Goal: Check status: Check status

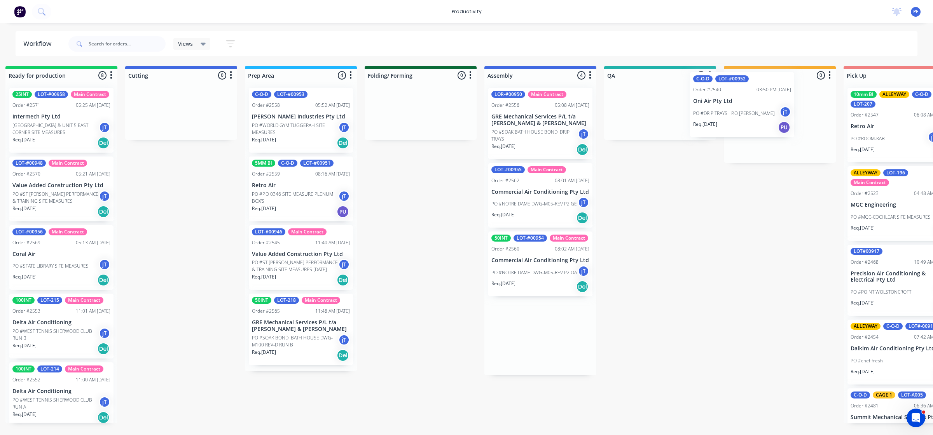
drag, startPoint x: 0, startPoint y: 0, endPoint x: 751, endPoint y: 117, distance: 759.8
click at [751, 117] on div "Submitted 44 Main Contract Order #122 09:03 AM [DATE] Precision Air Conditionin…" at bounding box center [623, 245] width 1521 height 358
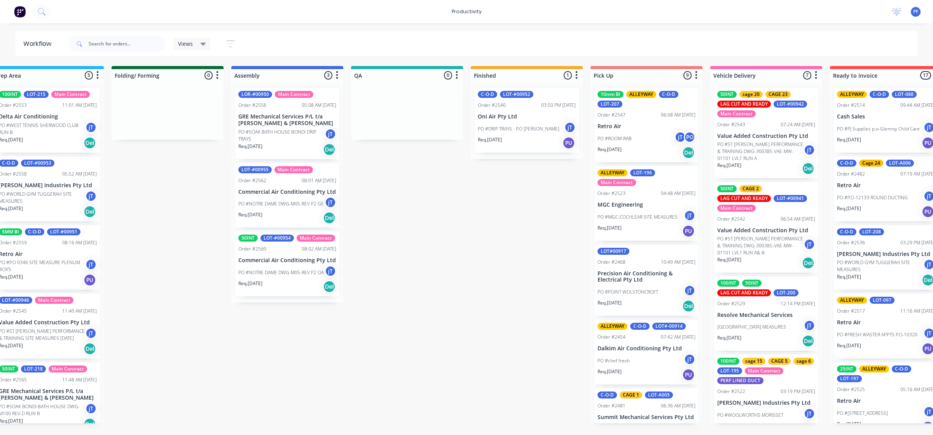
scroll to position [0, 450]
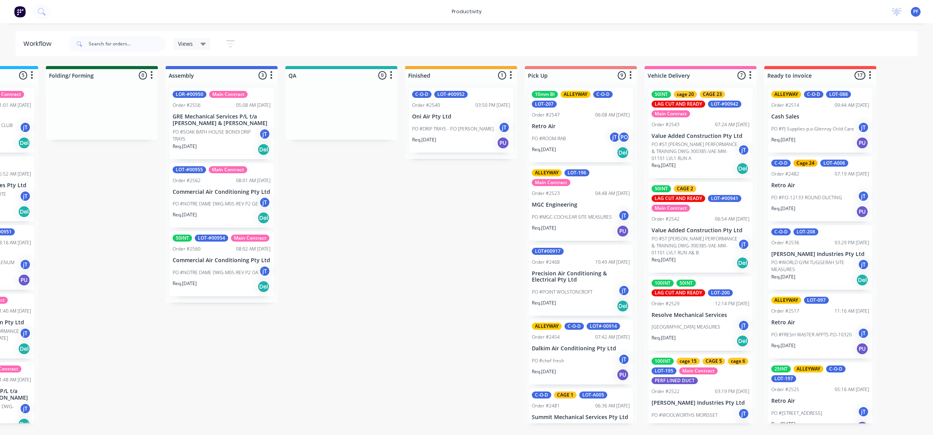
click at [446, 132] on p "PO #DRIP TRAYS - P.O [PERSON_NAME]" at bounding box center [453, 129] width 82 height 7
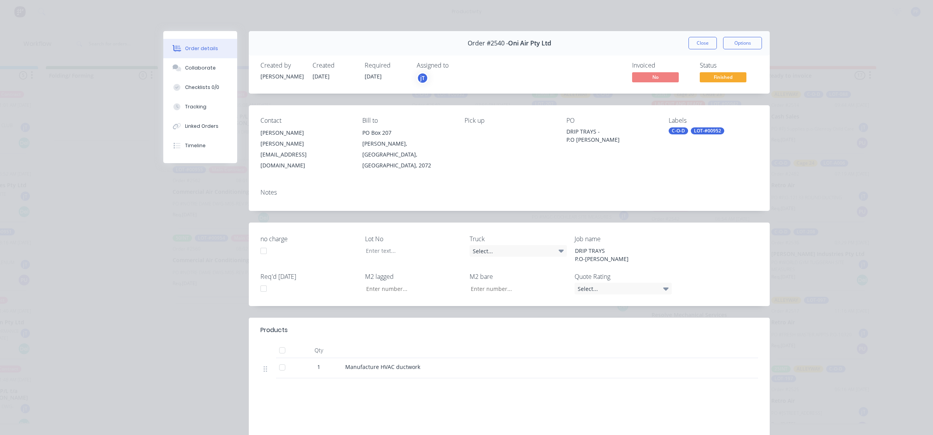
click at [680, 129] on div "C-O-D" at bounding box center [677, 130] width 19 height 7
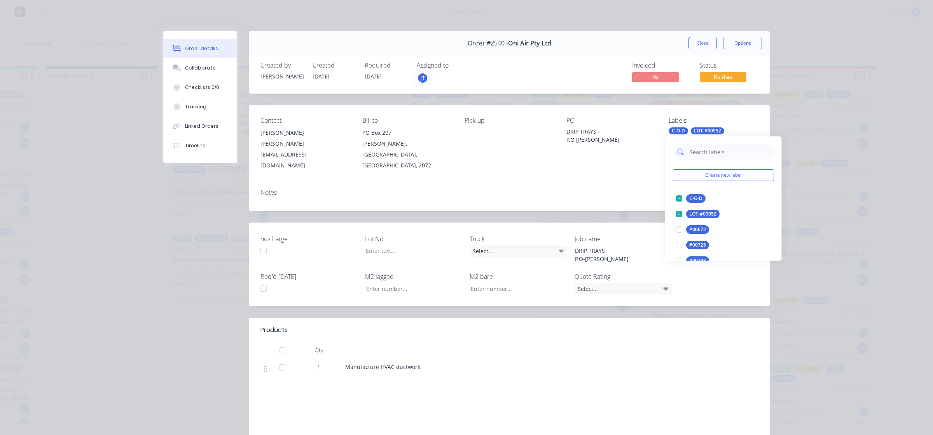
click at [706, 154] on input "text" at bounding box center [729, 152] width 81 height 16
type input "cage 21"
click at [677, 195] on div at bounding box center [679, 199] width 16 height 16
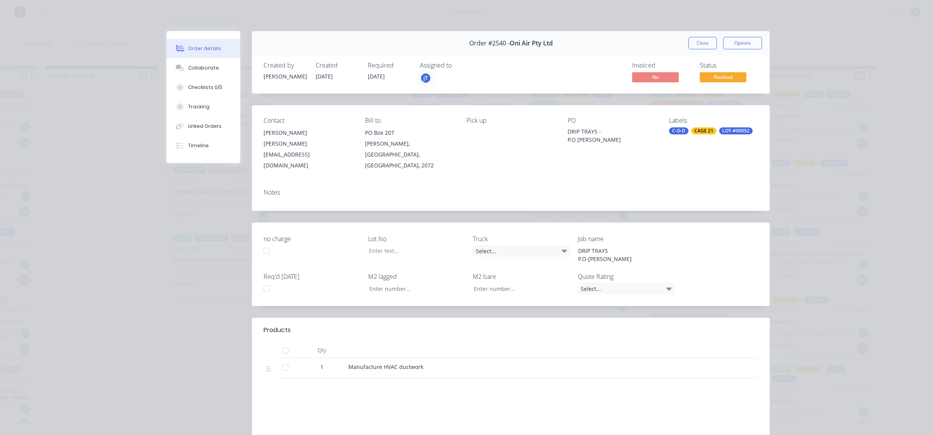
drag, startPoint x: 630, startPoint y: 187, endPoint x: 670, endPoint y: 102, distance: 94.0
click at [630, 183] on div "Notes" at bounding box center [511, 197] width 518 height 28
click at [701, 40] on button "Close" at bounding box center [702, 43] width 28 height 12
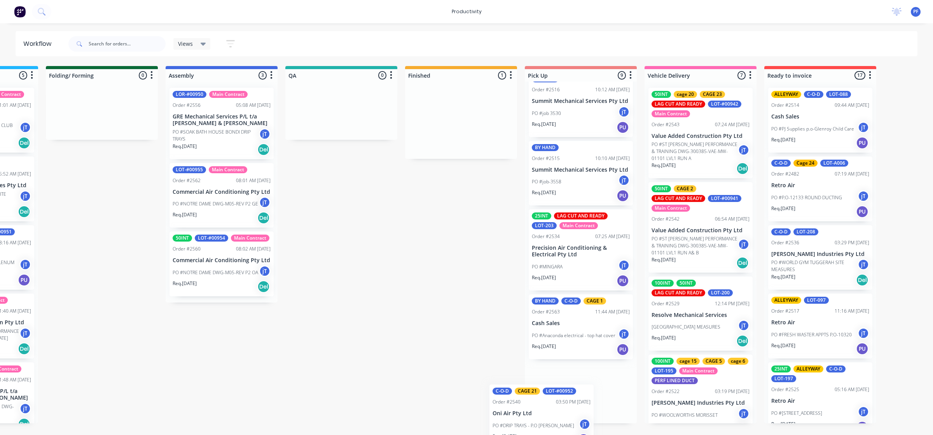
scroll to position [385, 0]
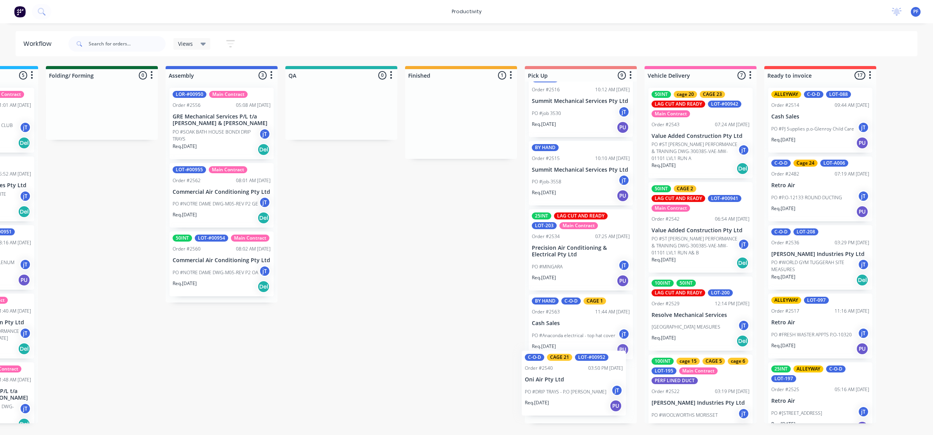
drag, startPoint x: 471, startPoint y: 130, endPoint x: 577, endPoint y: 380, distance: 271.5
click at [577, 380] on div "Submitted 44 Main Contract Order #122 09:03 AM [DATE] Precision Air Conditionin…" at bounding box center [305, 245] width 1521 height 358
